Goal: Information Seeking & Learning: Find specific fact

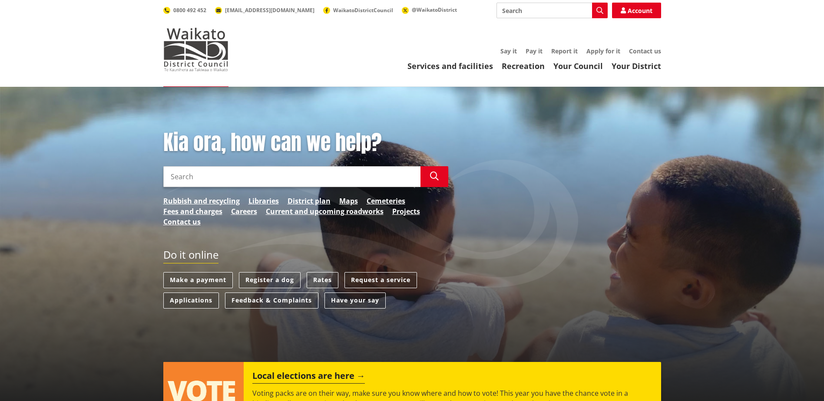
click at [594, 68] on link "Your Council" at bounding box center [578, 66] width 50 height 10
click at [438, 66] on link "Services and facilities" at bounding box center [450, 66] width 86 height 10
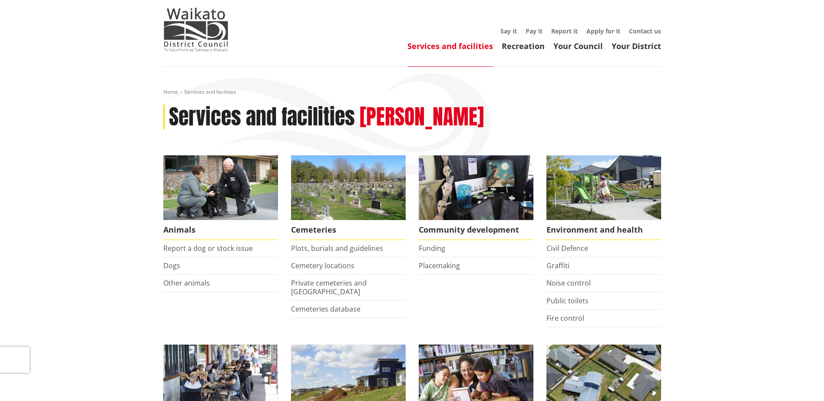
scroll to position [261, 0]
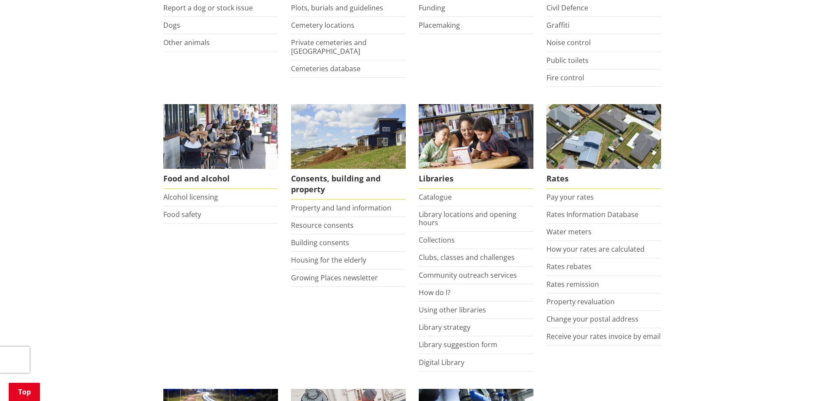
click at [565, 212] on link "Rates Information Database" at bounding box center [592, 215] width 92 height 10
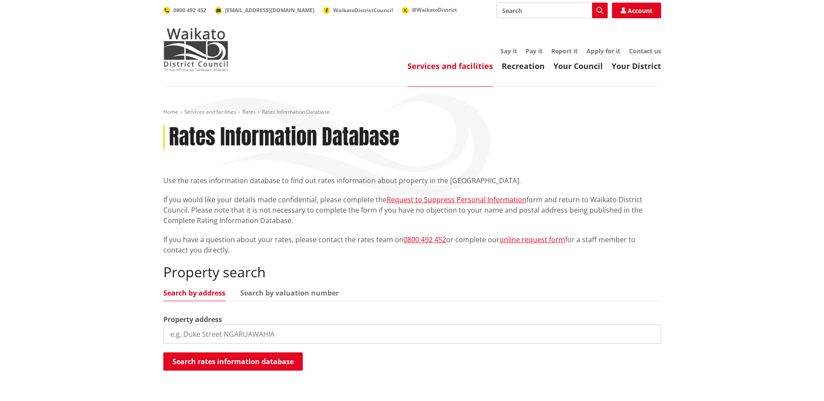
click at [211, 336] on input "search" at bounding box center [412, 334] width 498 height 19
type input "116 woodcock"
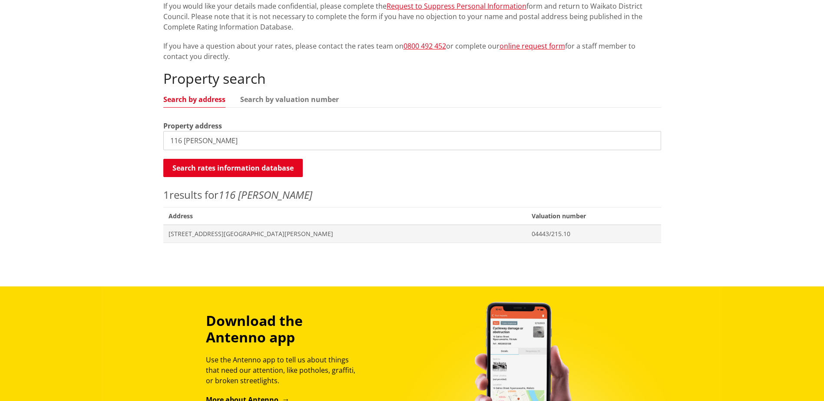
scroll to position [261, 0]
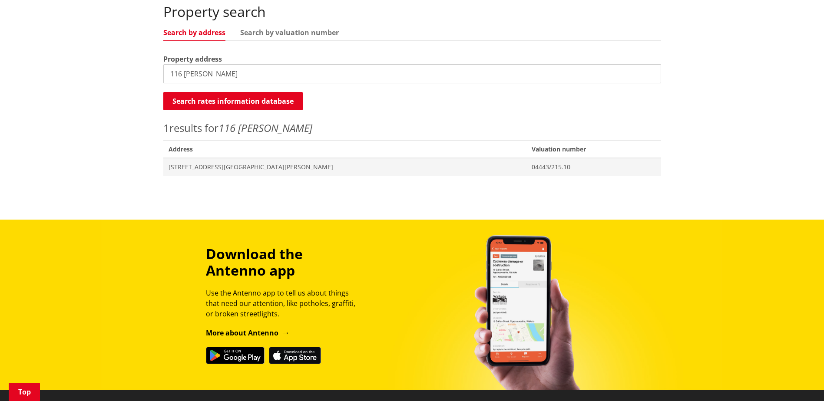
click at [232, 167] on span "116 Woodcock Road TAMAHERE" at bounding box center [344, 167] width 353 height 9
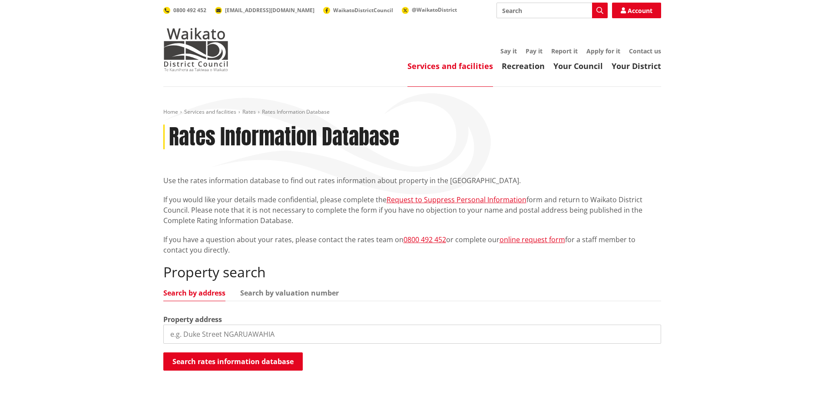
scroll to position [261, 0]
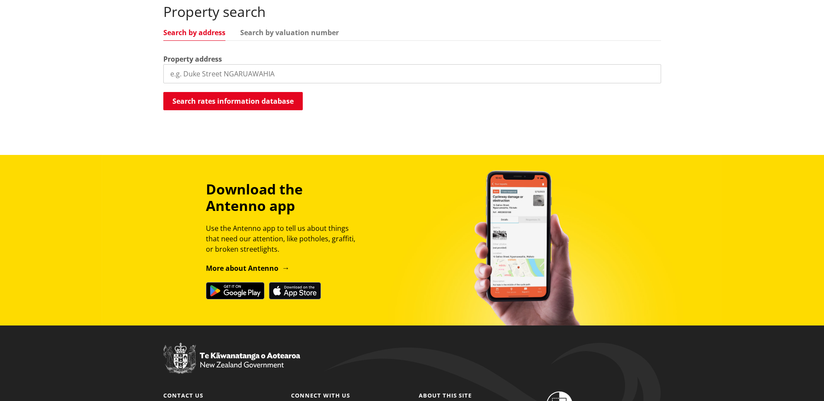
click at [256, 68] on input "search" at bounding box center [412, 73] width 498 height 19
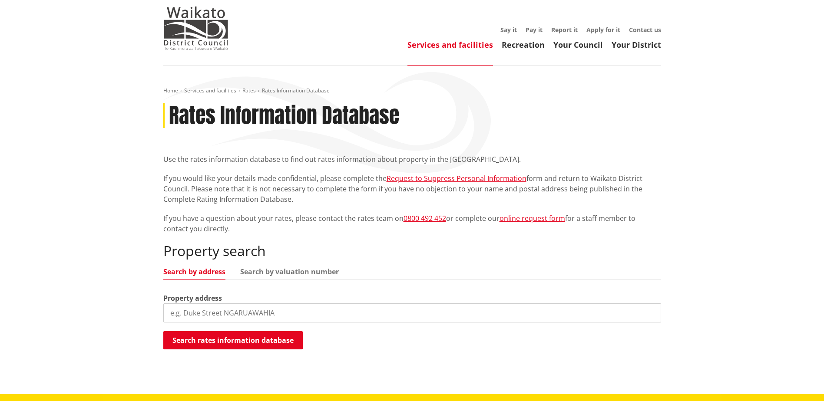
scroll to position [0, 0]
